Goal: Transaction & Acquisition: Purchase product/service

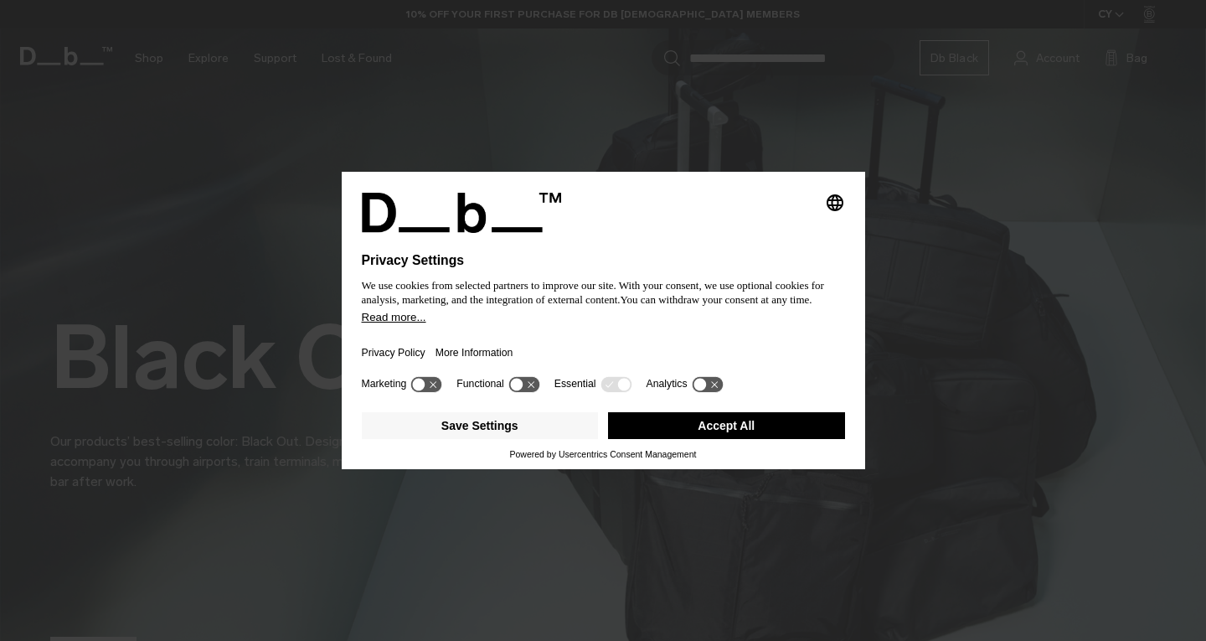
click at [724, 425] on button "Accept All" at bounding box center [726, 425] width 237 height 27
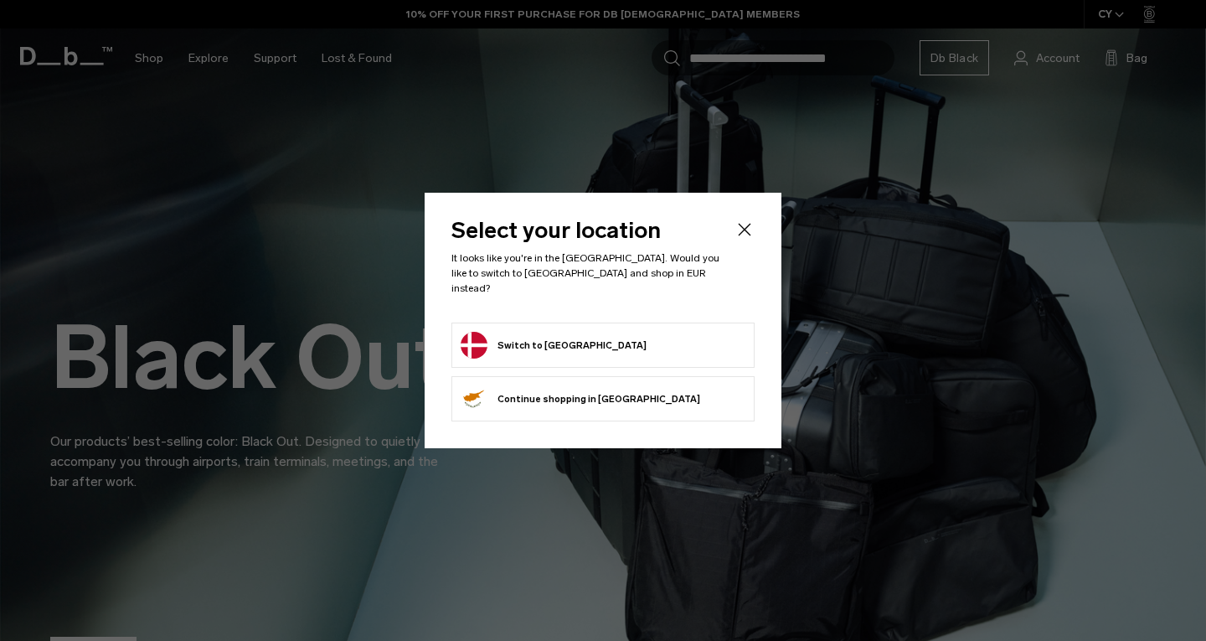
click at [737, 233] on icon "Close" at bounding box center [744, 229] width 20 height 20
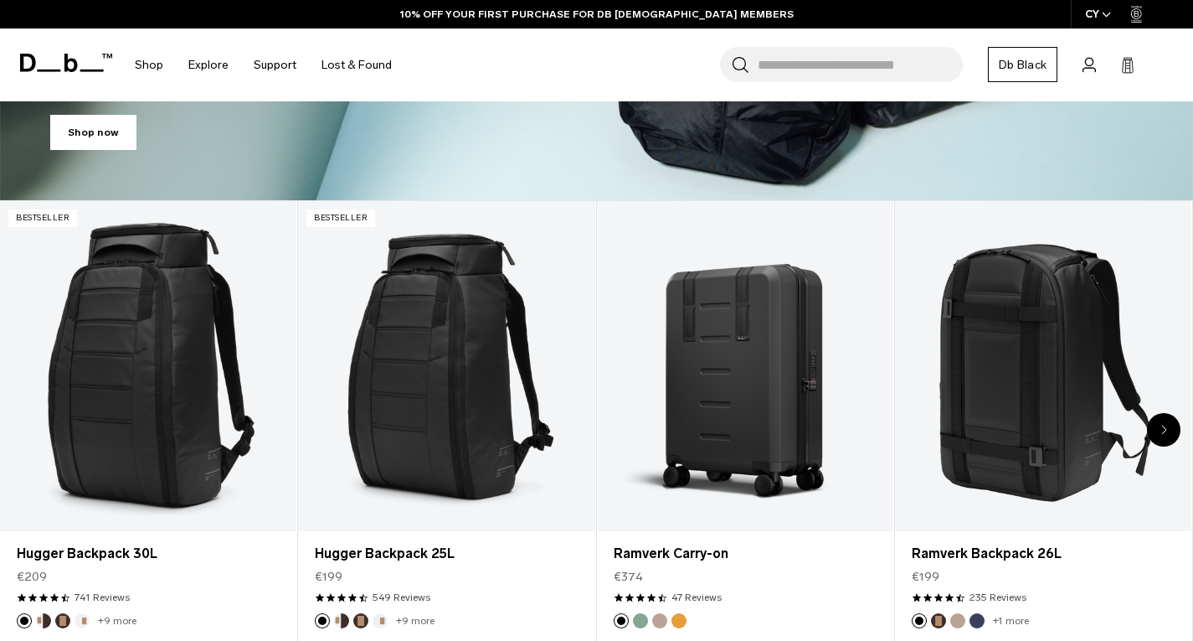
scroll to position [513, 0]
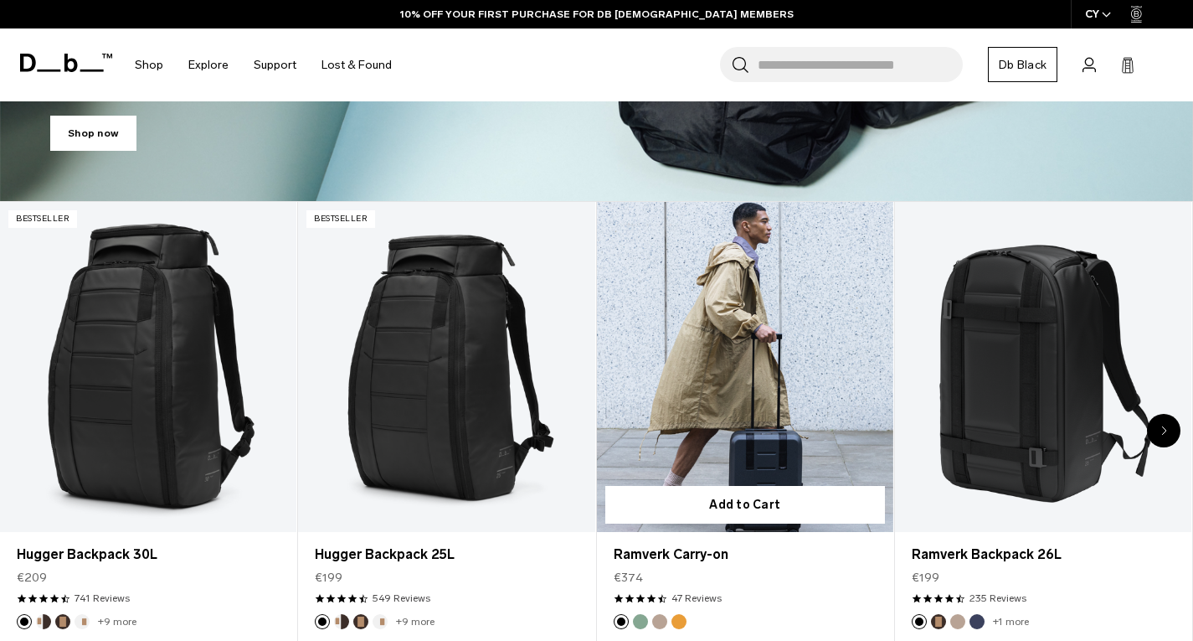
click at [729, 357] on link "Ramverk Carry-on" at bounding box center [745, 367] width 296 height 330
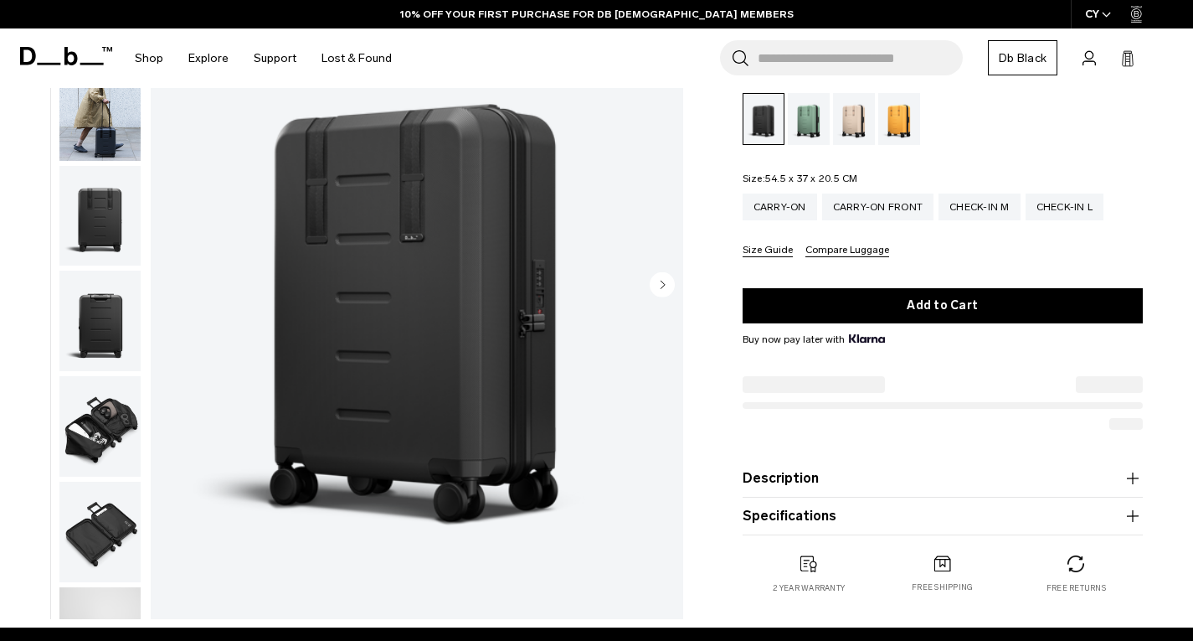
scroll to position [207, 0]
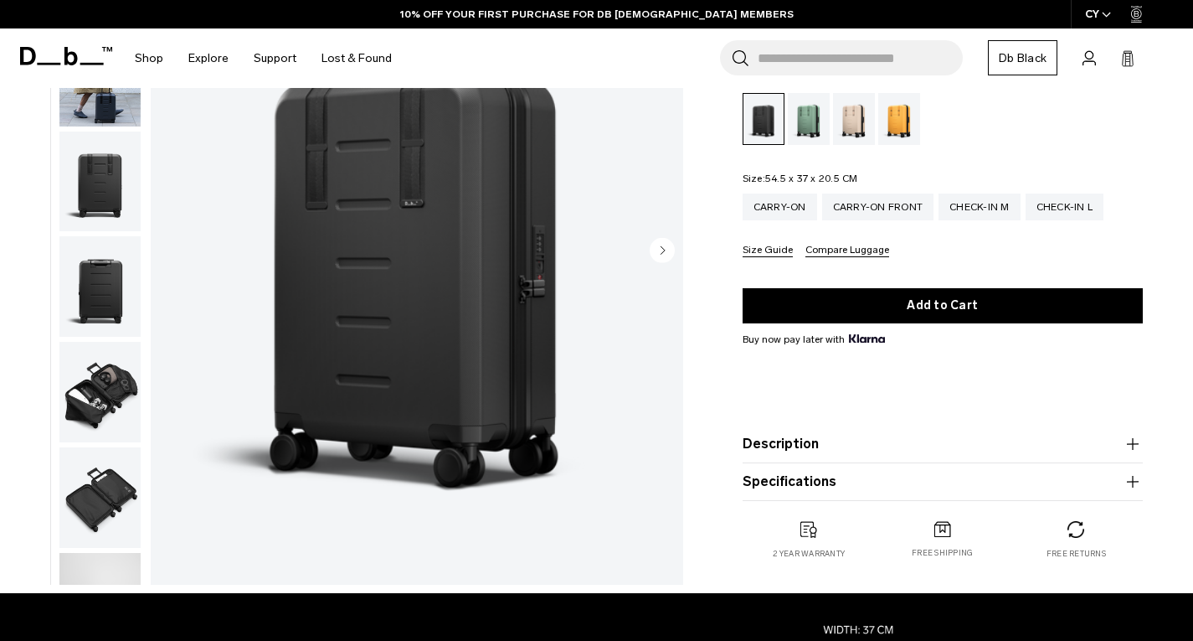
click at [104, 173] on img "button" at bounding box center [99, 181] width 81 height 100
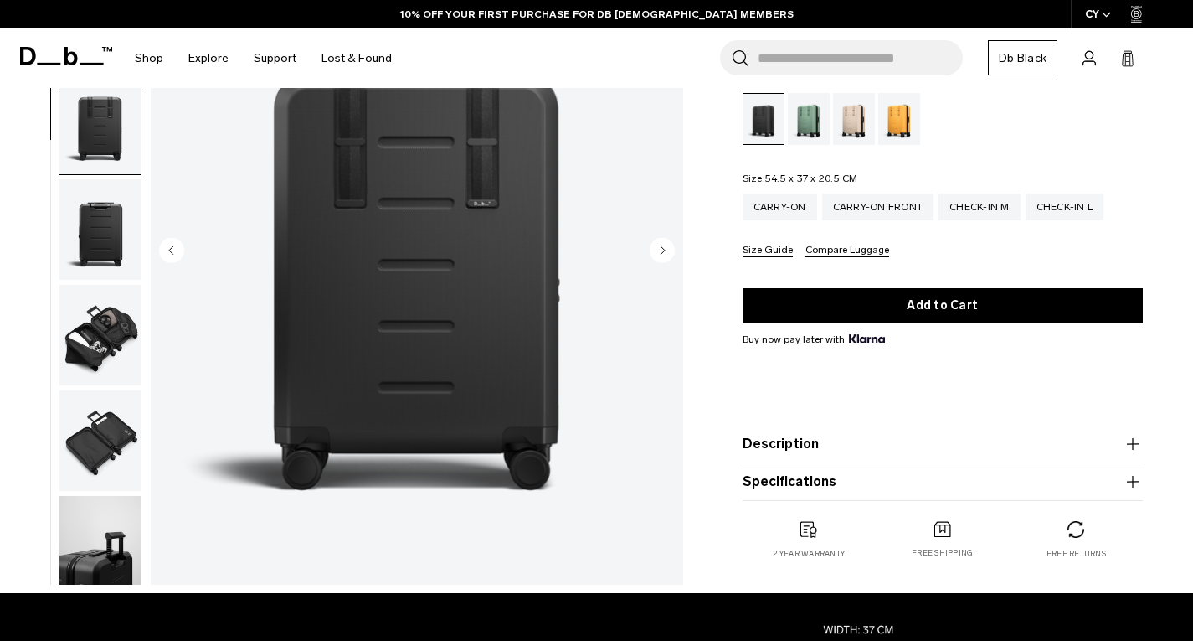
click at [112, 242] on img "button" at bounding box center [99, 229] width 81 height 100
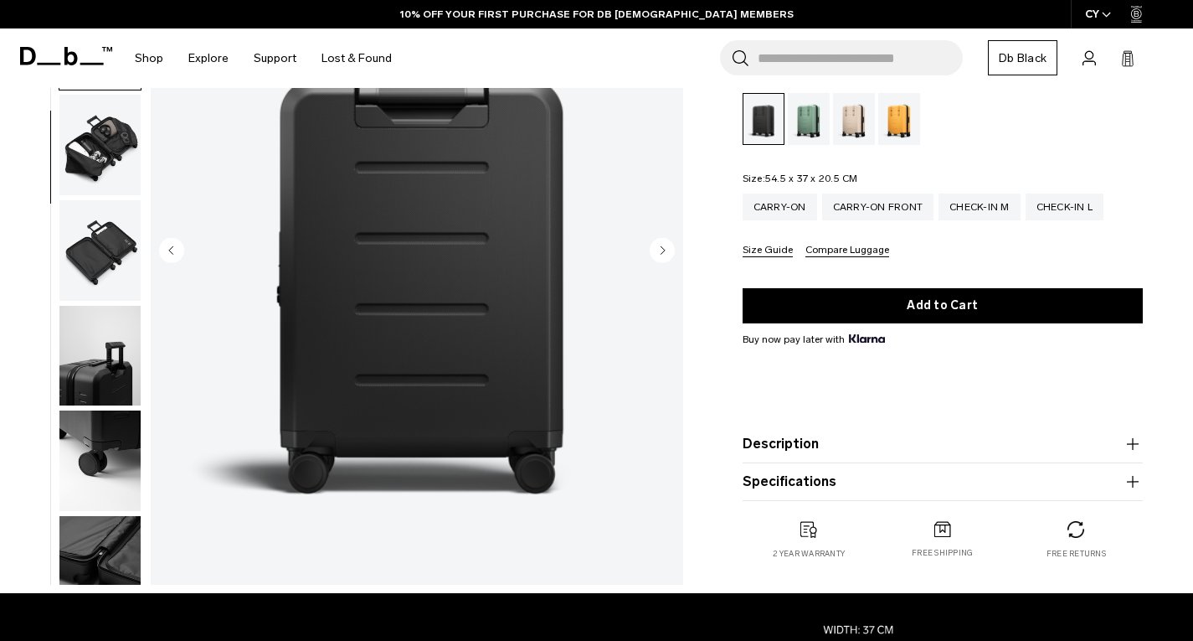
click at [113, 316] on img "button" at bounding box center [99, 355] width 81 height 100
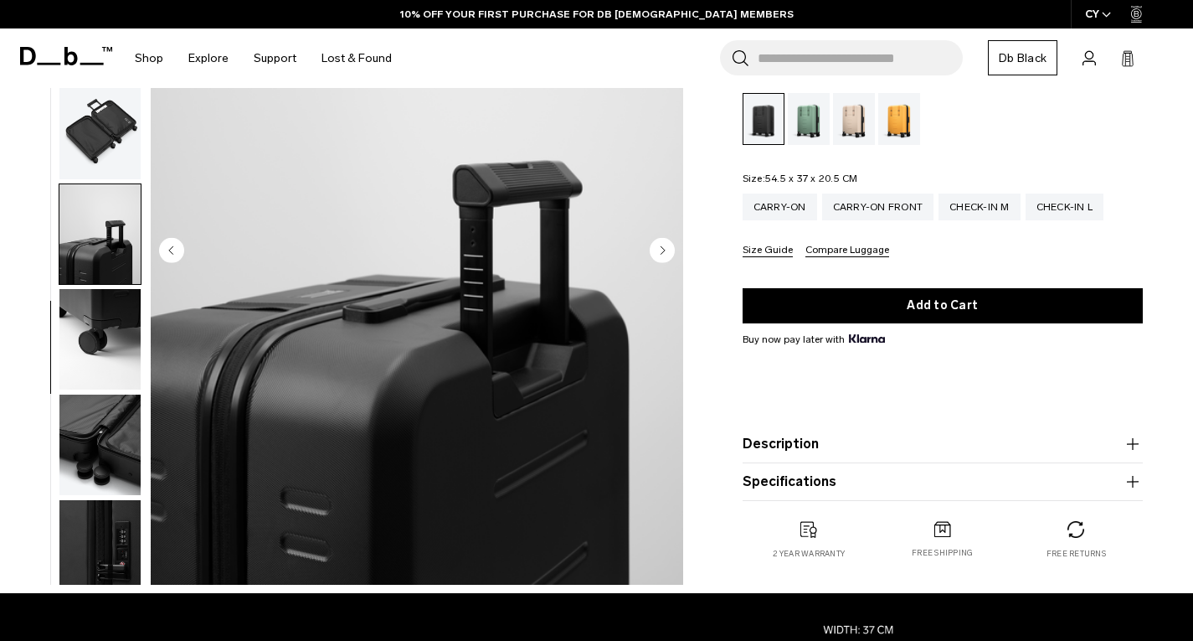
scroll to position [385, 0]
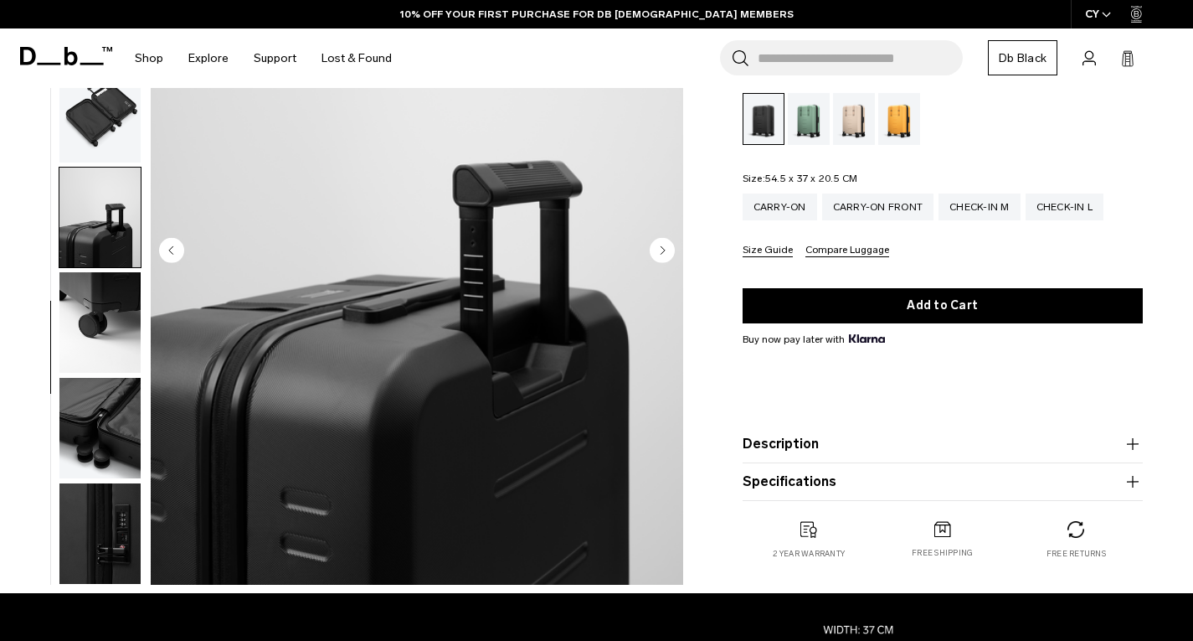
click at [112, 320] on img "button" at bounding box center [99, 322] width 81 height 100
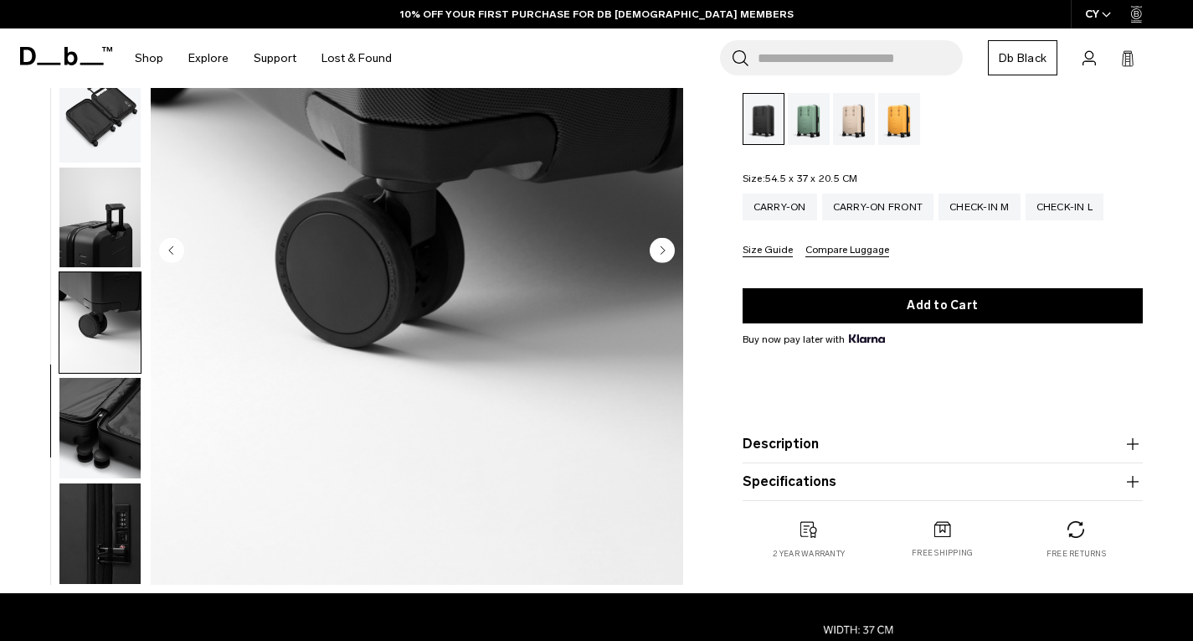
click at [107, 352] on img "button" at bounding box center [99, 322] width 81 height 100
click at [110, 378] on img "button" at bounding box center [99, 428] width 81 height 100
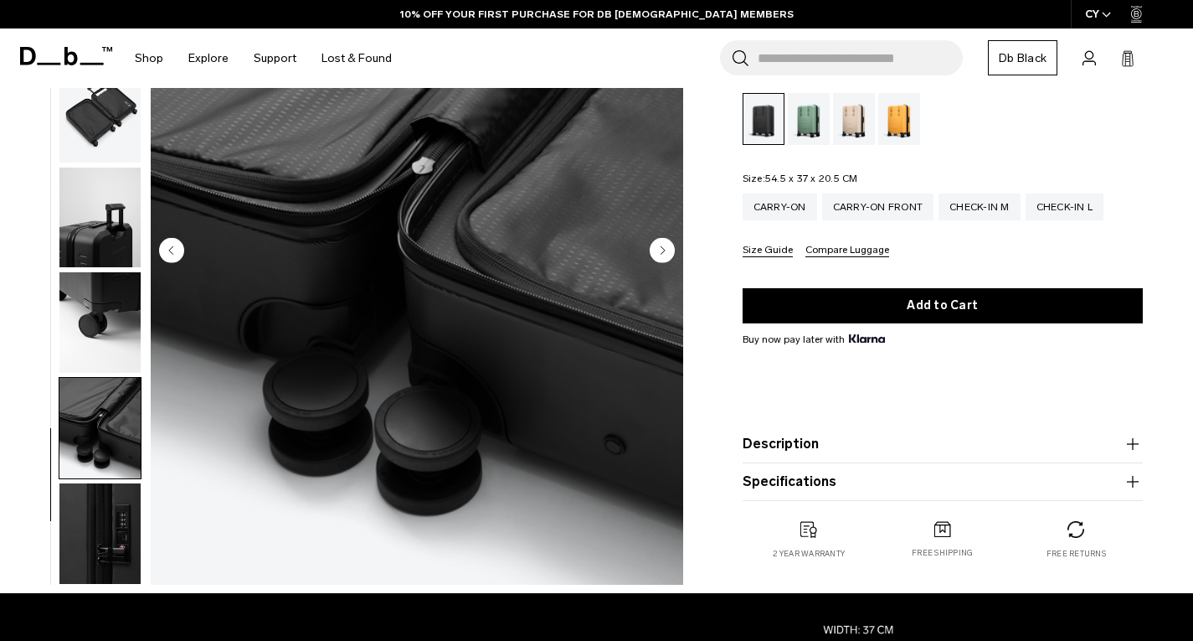
click at [117, 453] on img "button" at bounding box center [99, 428] width 81 height 100
click at [111, 415] on img "button" at bounding box center [99, 428] width 81 height 100
click at [101, 533] on img "button" at bounding box center [99, 533] width 81 height 100
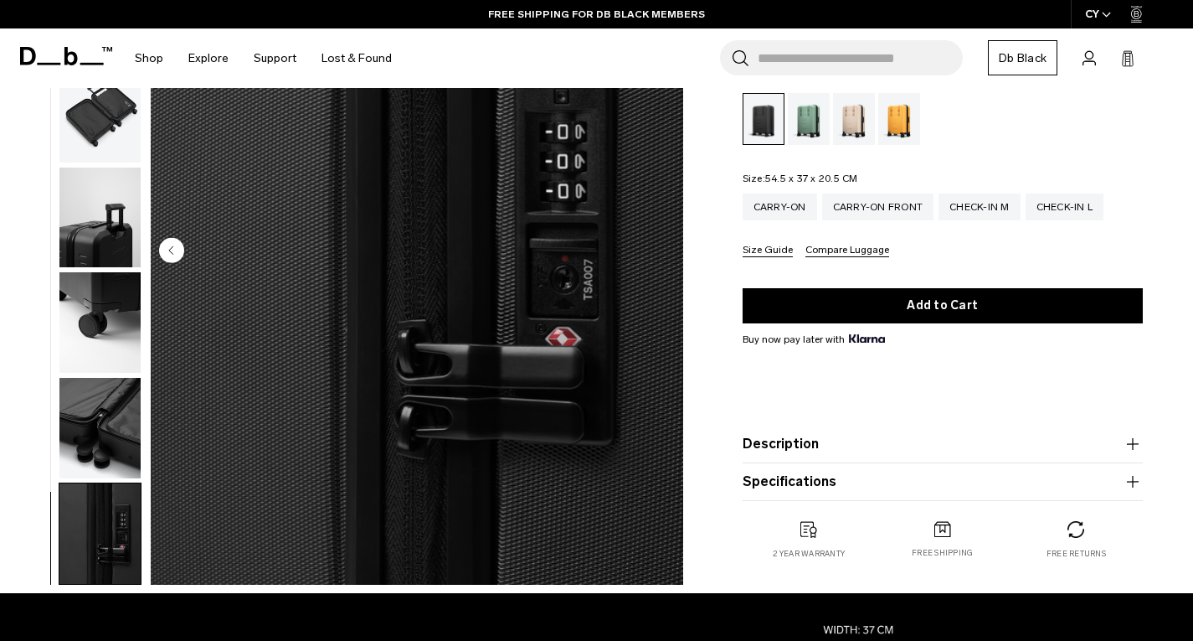
scroll to position [314, 0]
